Goal: Find contact information: Find contact information

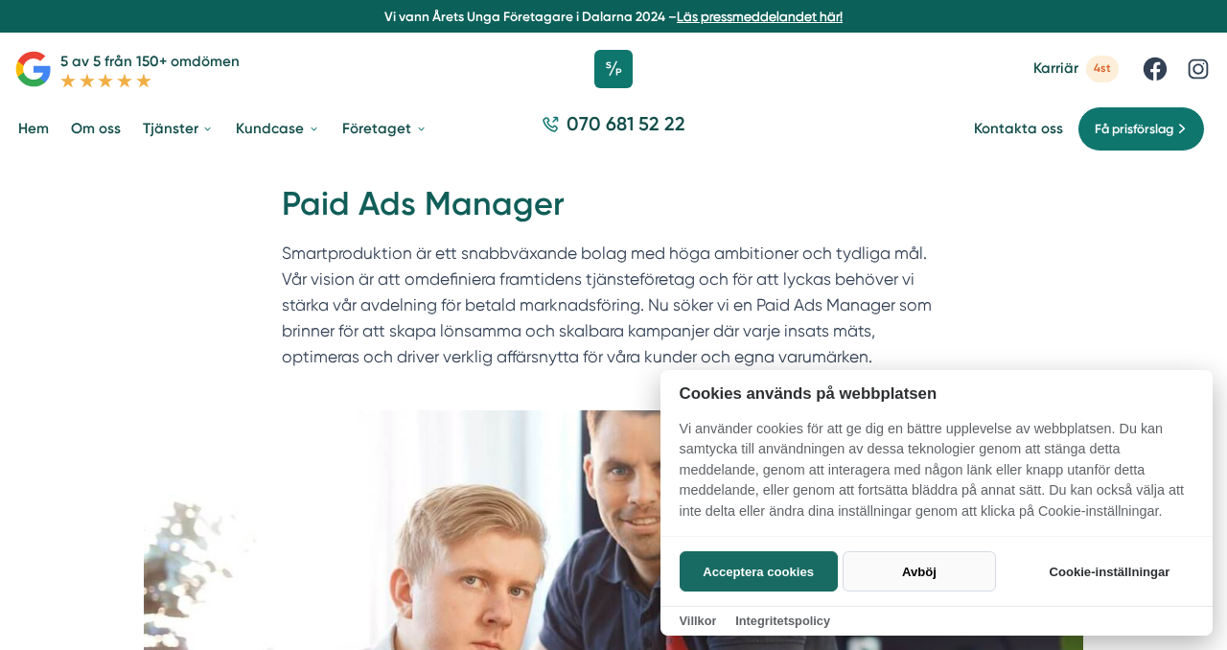
click at [976, 577] on button "Avböj" at bounding box center [918, 571] width 152 height 40
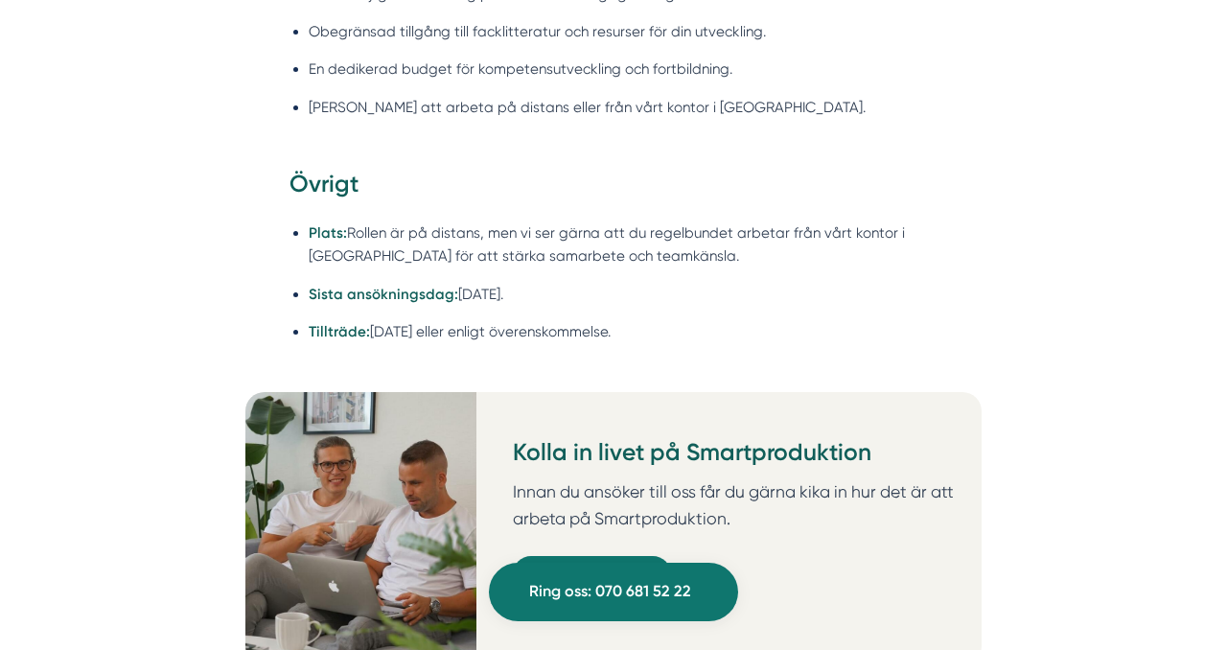
scroll to position [2849, 0]
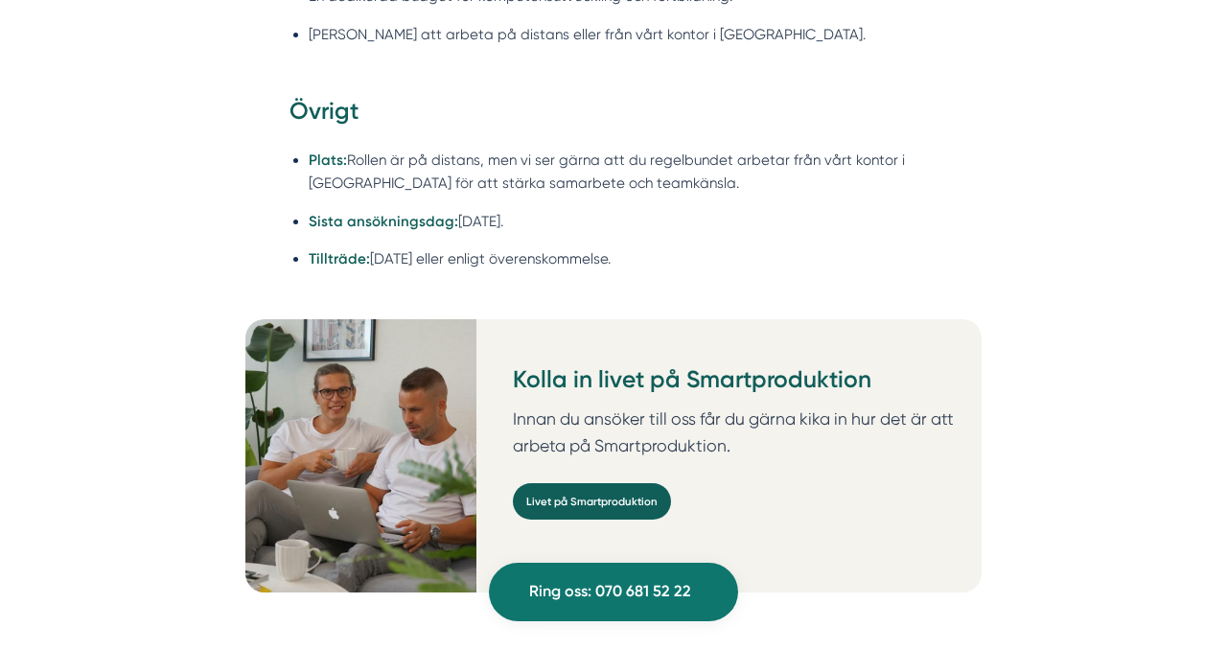
click at [634, 483] on link "Livet på Smartproduktion" at bounding box center [592, 501] width 158 height 36
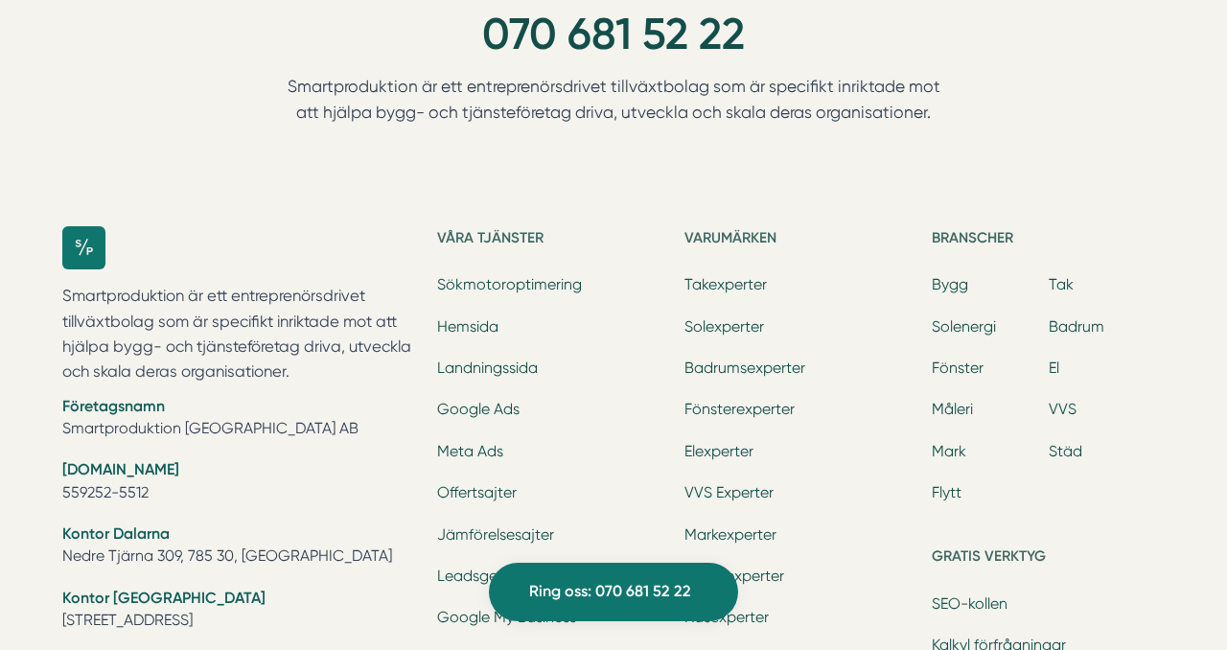
scroll to position [7849, 0]
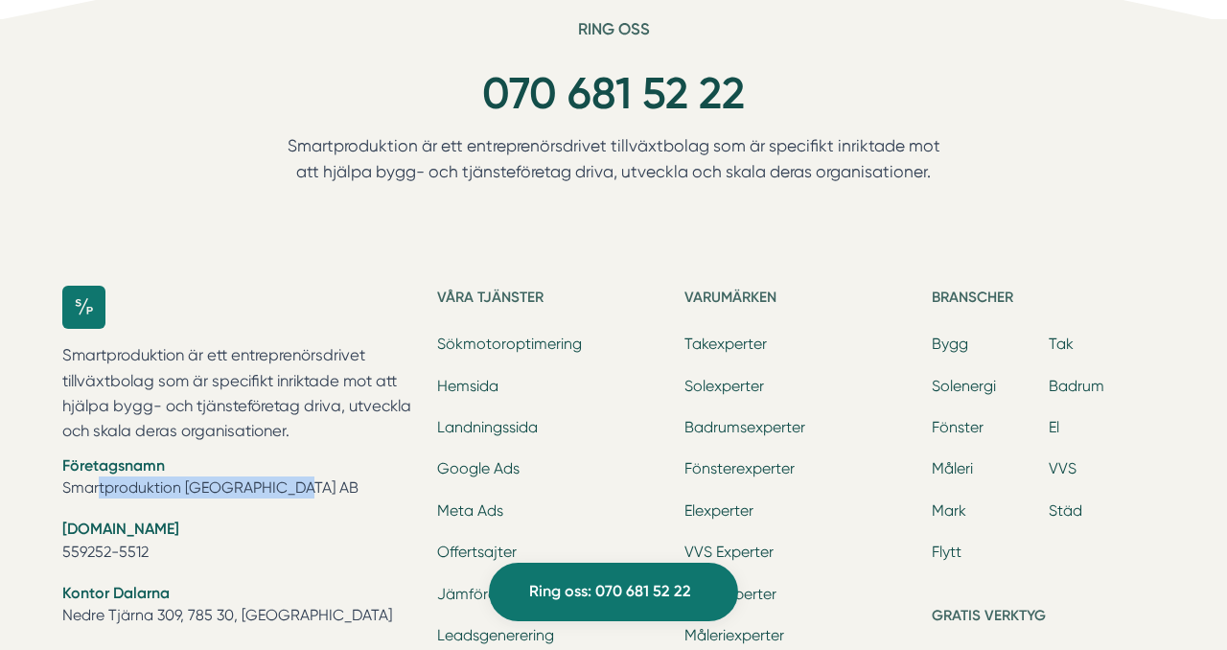
drag, startPoint x: 269, startPoint y: 490, endPoint x: 35, endPoint y: 486, distance: 233.9
click at [35, 486] on div "Ring oss 070 681 52 22 Smartproduktion är ett entreprenörsdrivet tillväxtbolag …" at bounding box center [613, 640] width 1227 height 1243
copy li "Smartproduktion [GEOGRAPHIC_DATA] AB"
